Goal: Book appointment/travel/reservation

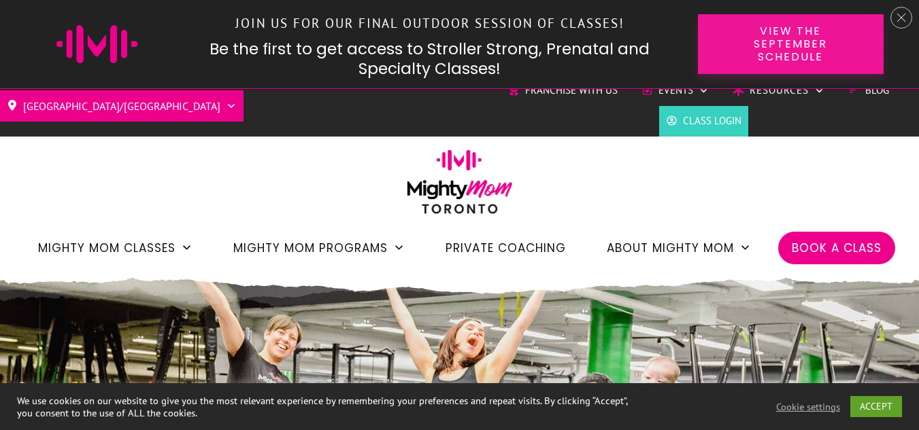
click at [794, 39] on span "View the September Schedule" at bounding box center [790, 43] width 138 height 39
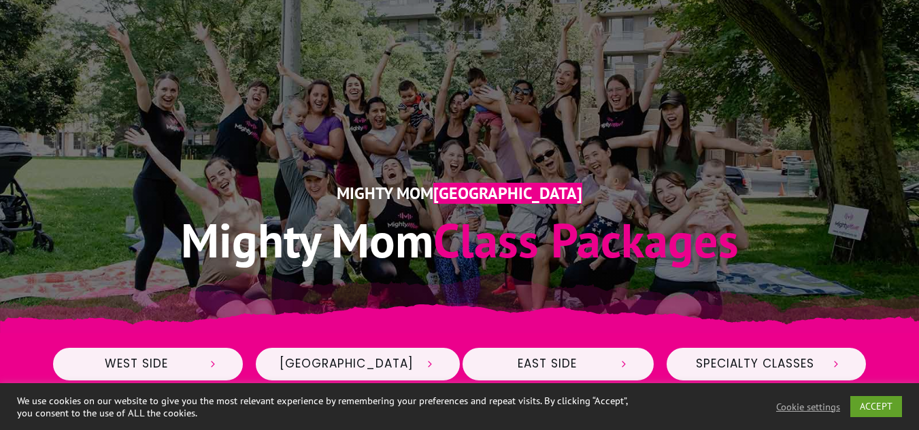
scroll to position [272, 0]
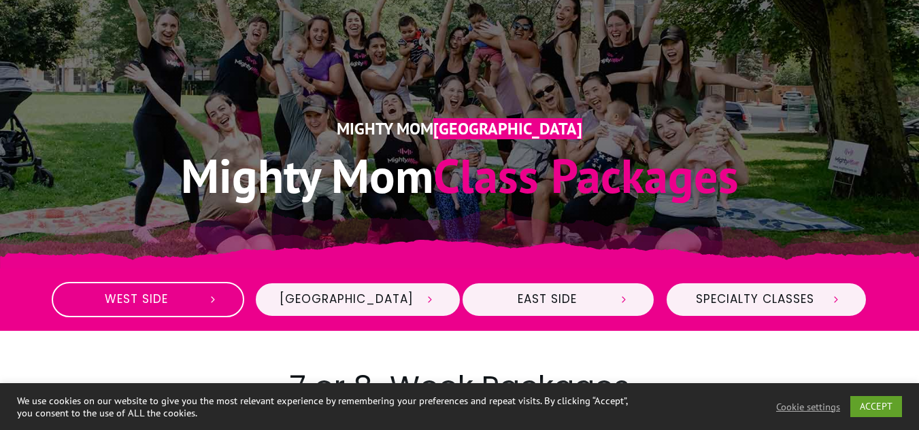
click at [146, 301] on span "West Side" at bounding box center [137, 299] width 120 height 15
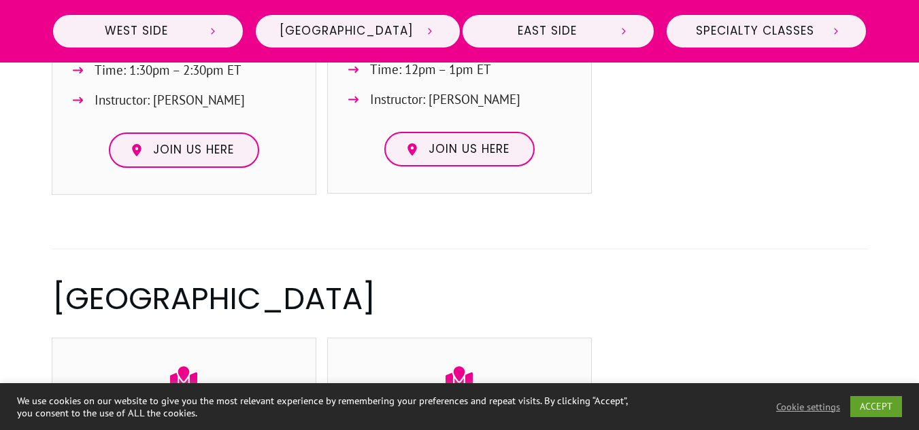
scroll to position [789, 0]
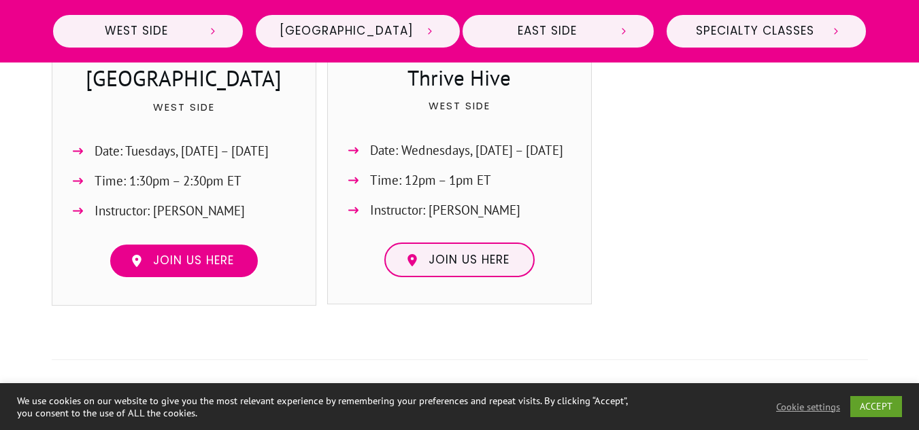
click at [210, 257] on span "Join us here" at bounding box center [193, 261] width 81 height 15
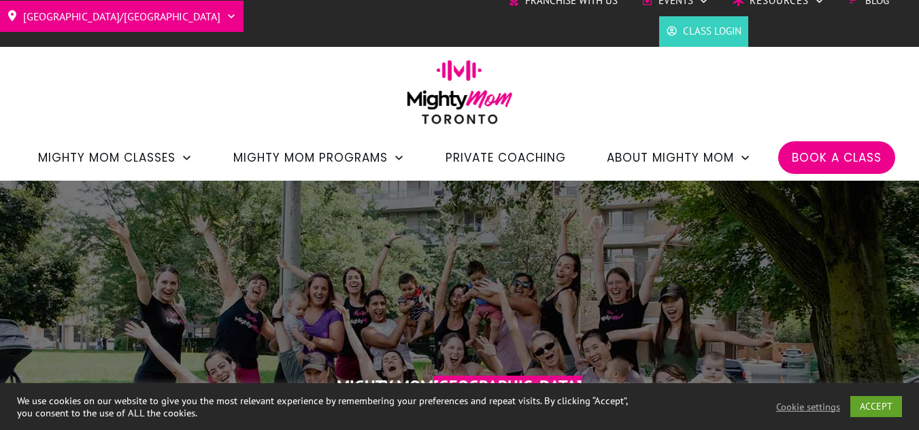
scroll to position [0, 0]
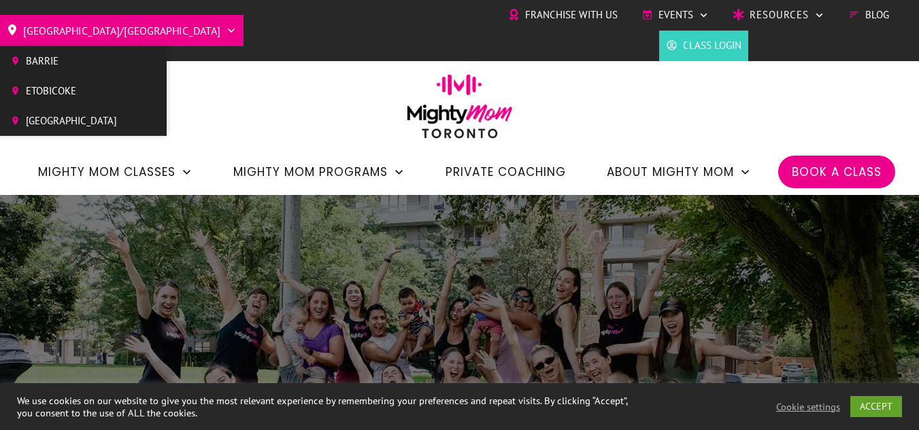
click at [56, 98] on span "Etobicoke" at bounding box center [71, 91] width 91 height 20
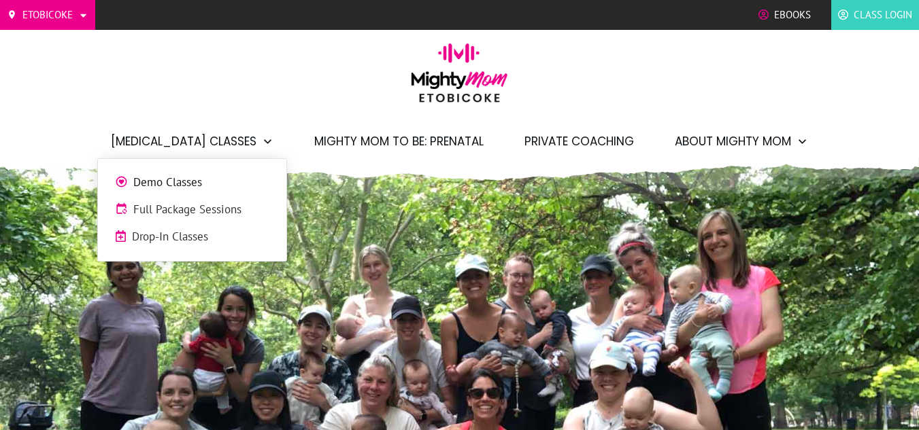
click at [224, 208] on span "Full Package Sessions" at bounding box center [201, 210] width 136 height 18
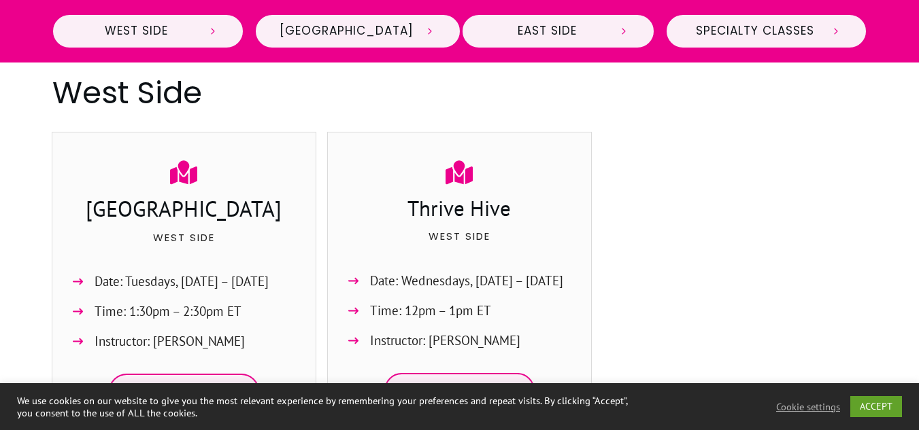
scroll to position [680, 0]
